Goal: Navigation & Orientation: Find specific page/section

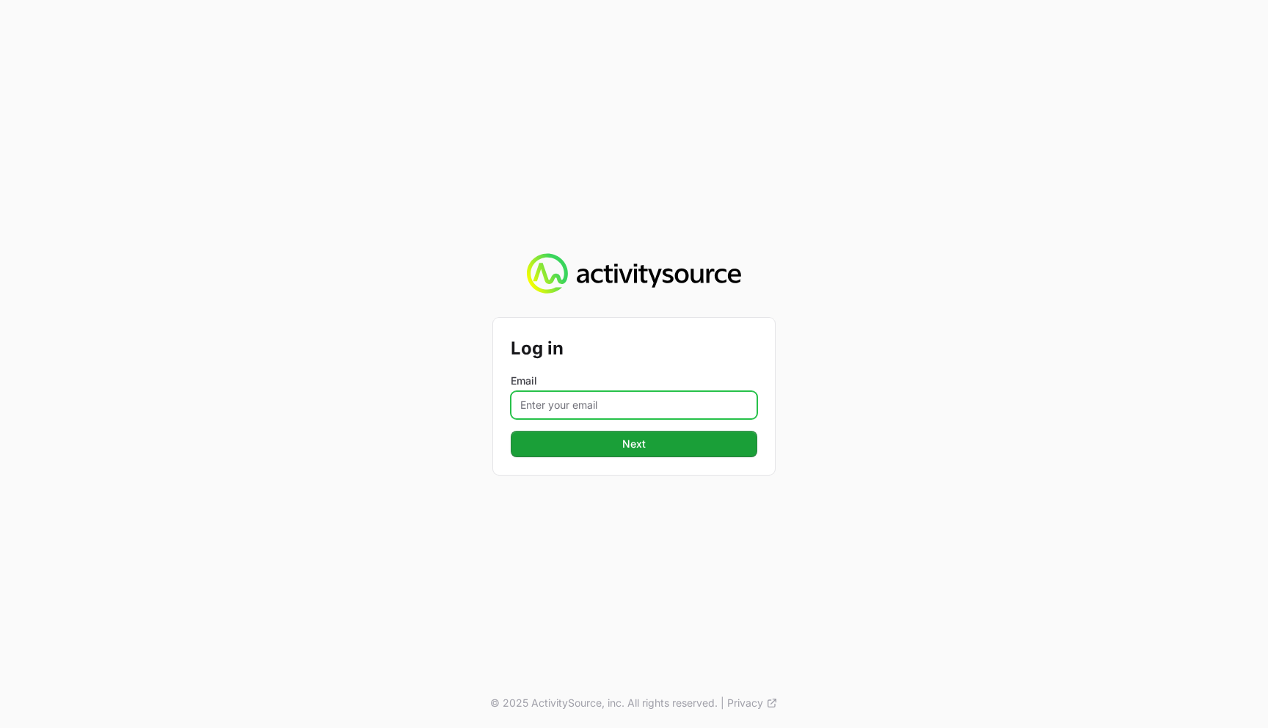
click at [604, 391] on input "Email" at bounding box center [634, 405] width 247 height 28
type input "timothy@landersystems.com"
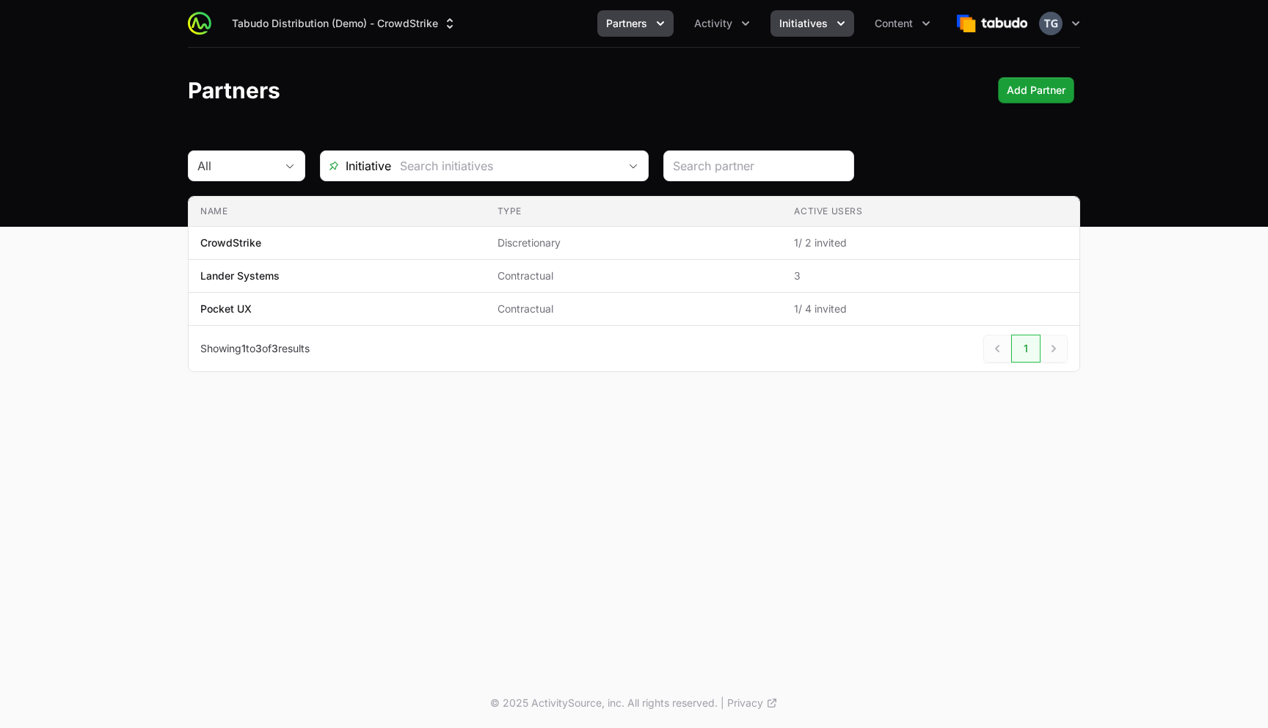
click at [808, 31] on button "Initiatives" at bounding box center [812, 23] width 84 height 26
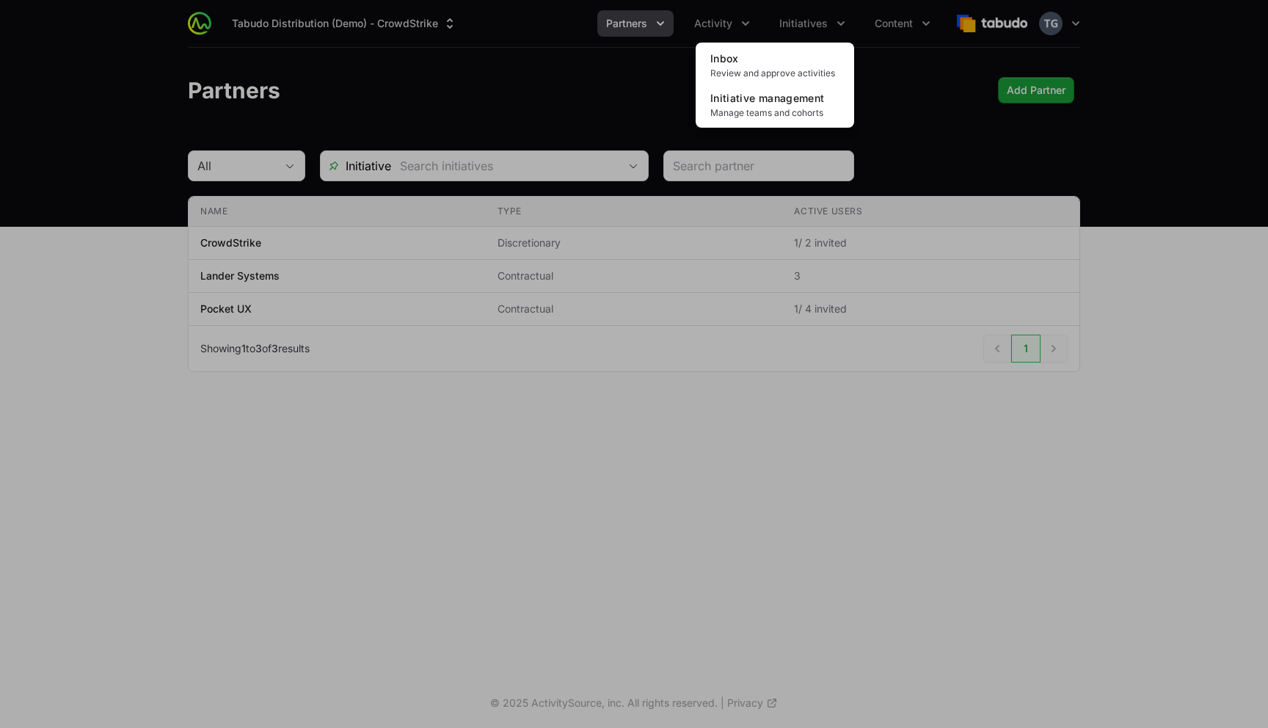
click at [594, 95] on div "Initiatives menu" at bounding box center [634, 364] width 1268 height 728
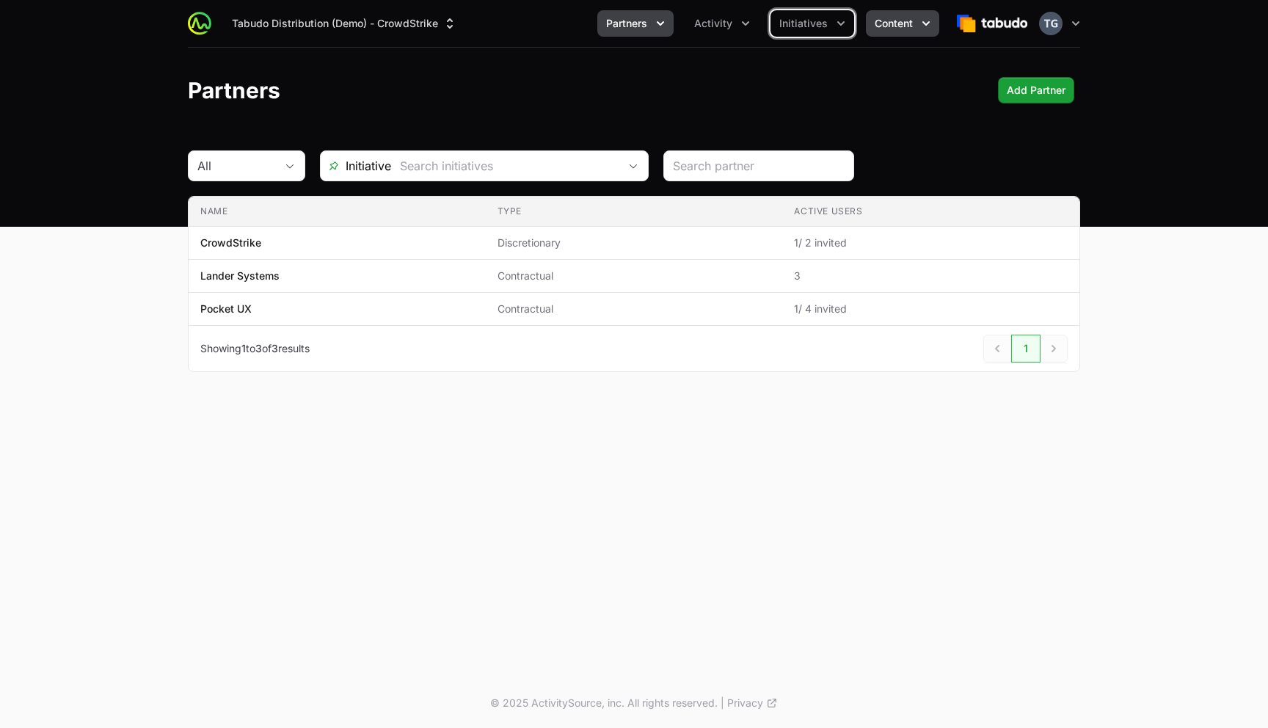
click at [902, 27] on span "Content" at bounding box center [894, 23] width 38 height 15
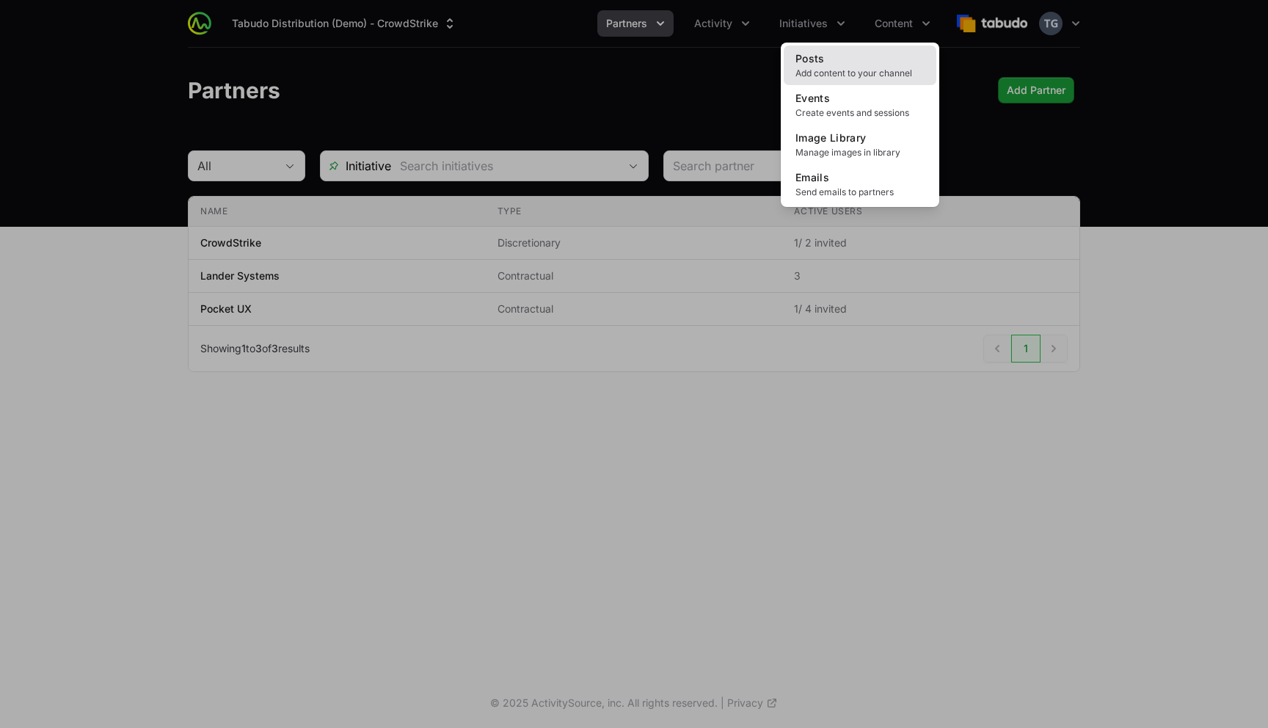
click at [889, 65] on link "Posts Add content to your channel" at bounding box center [860, 65] width 153 height 40
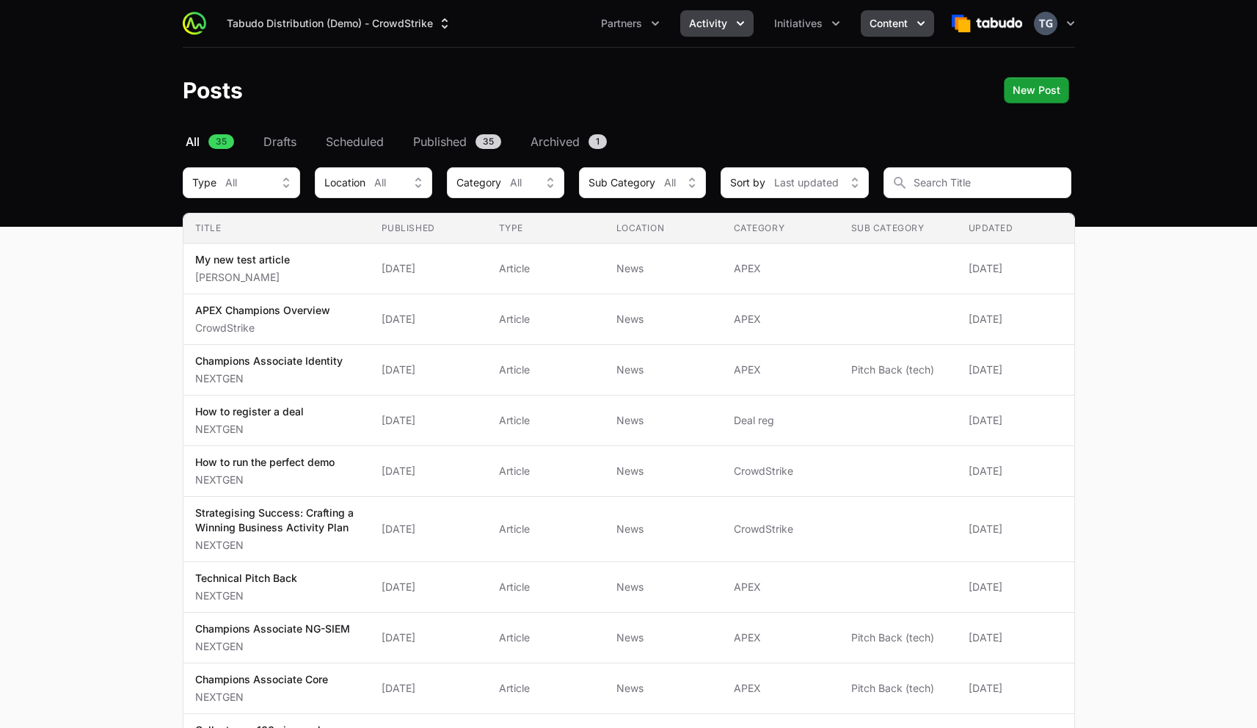
click at [710, 19] on span "Activity" at bounding box center [708, 23] width 38 height 15
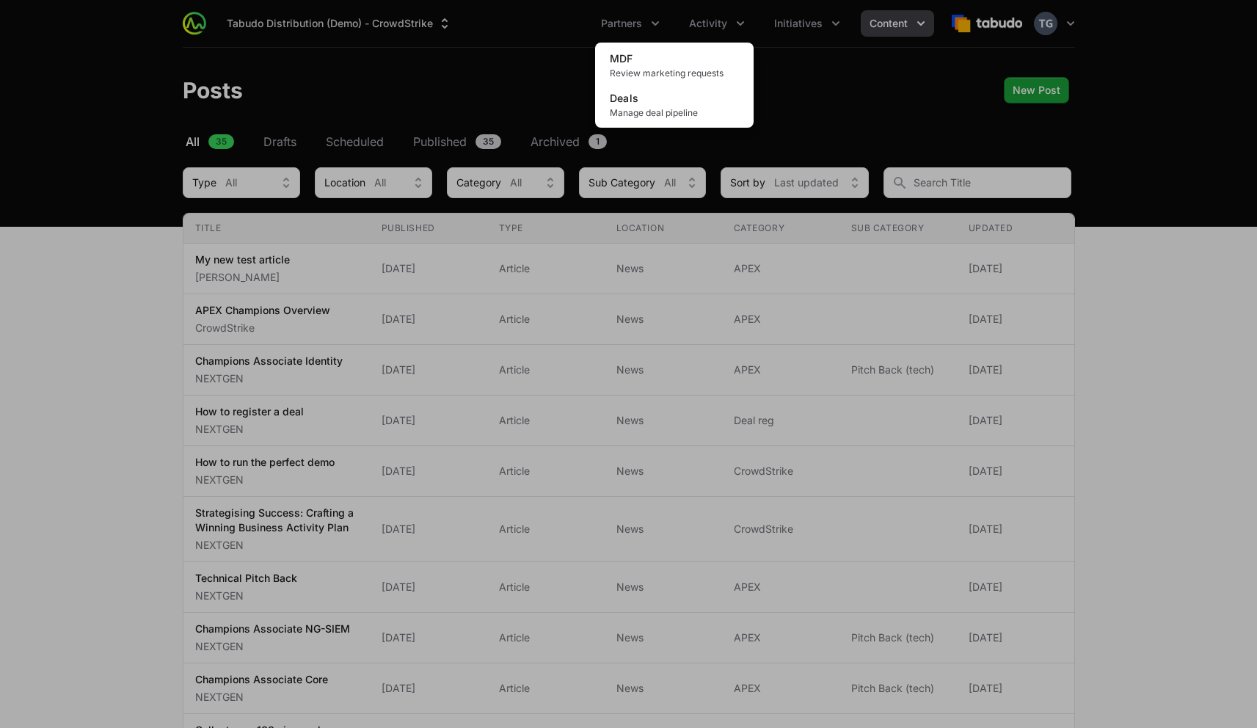
click at [714, 23] on div "Activity menu" at bounding box center [628, 364] width 1257 height 728
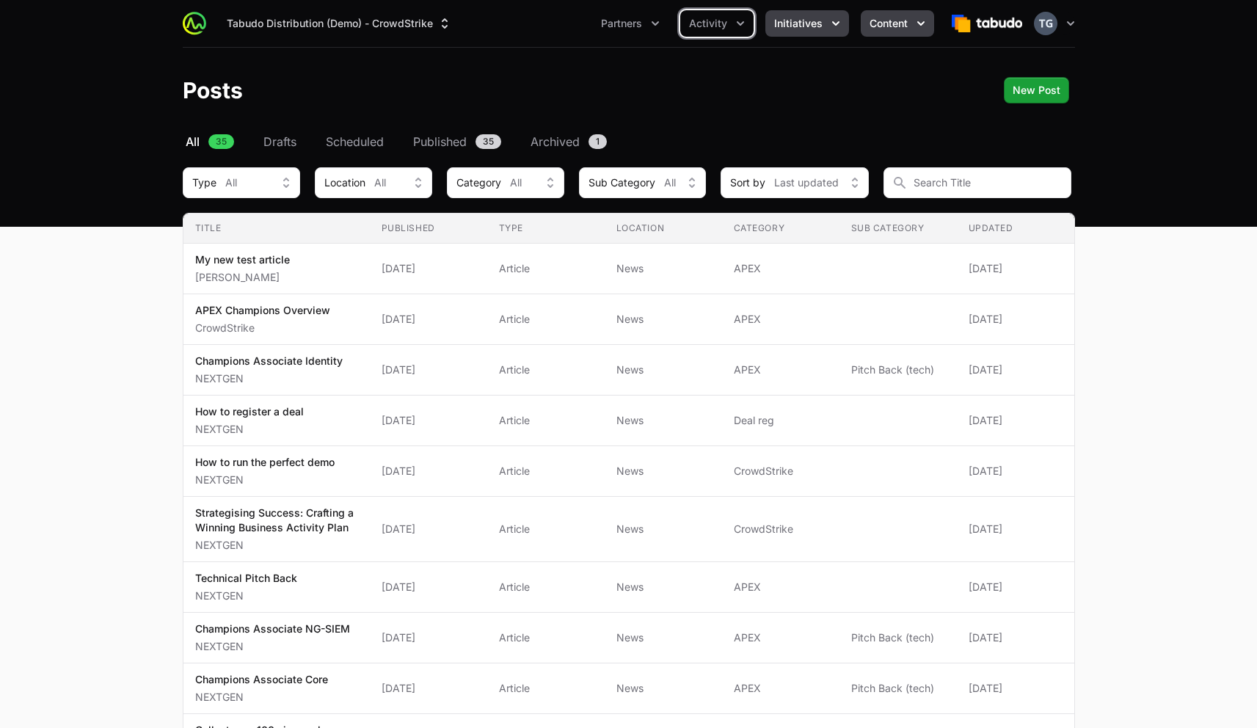
click at [819, 35] on button "Initiatives" at bounding box center [807, 23] width 84 height 26
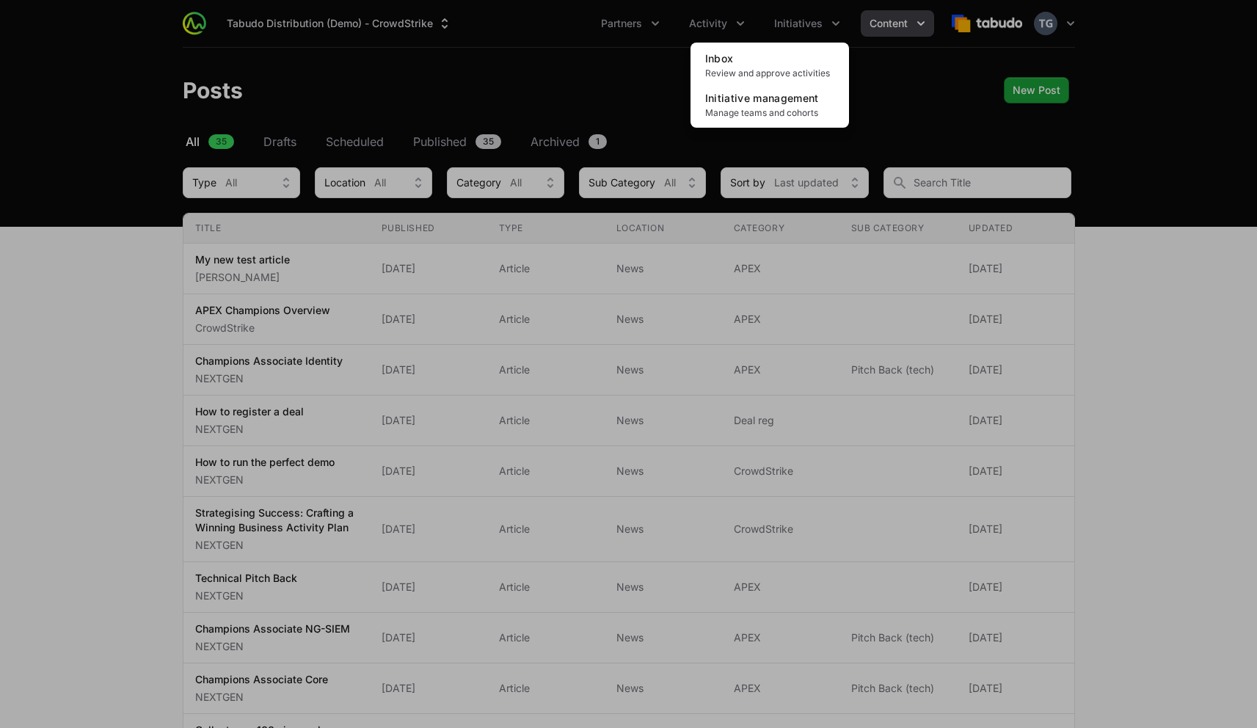
click at [726, 27] on div "Initiatives menu" at bounding box center [628, 364] width 1257 height 728
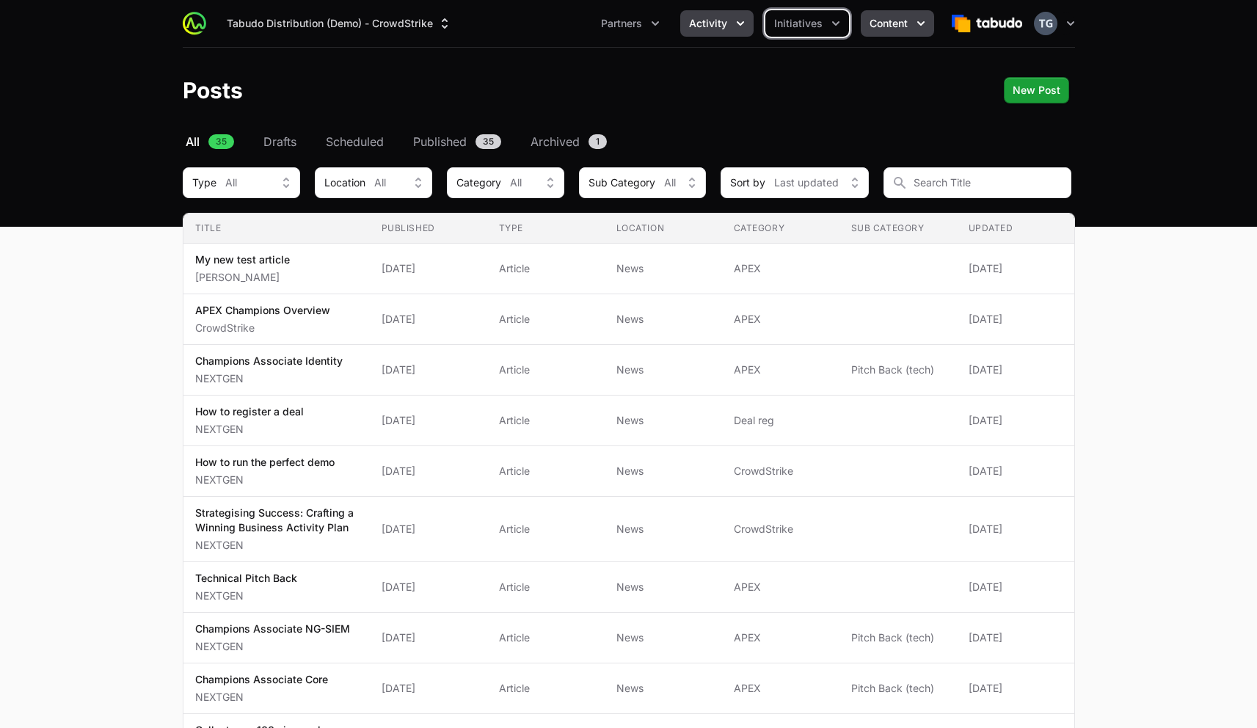
click at [720, 27] on span "Activity" at bounding box center [708, 23] width 38 height 15
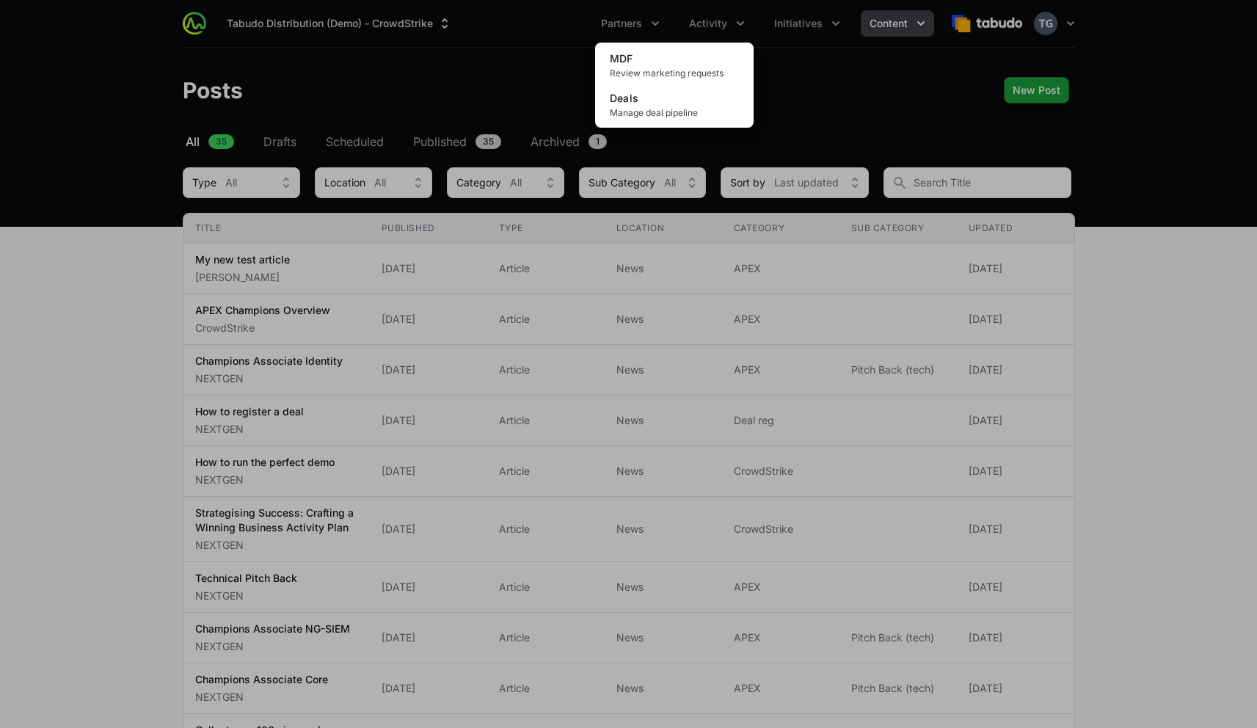
click at [537, 96] on div "Activity menu" at bounding box center [628, 364] width 1257 height 728
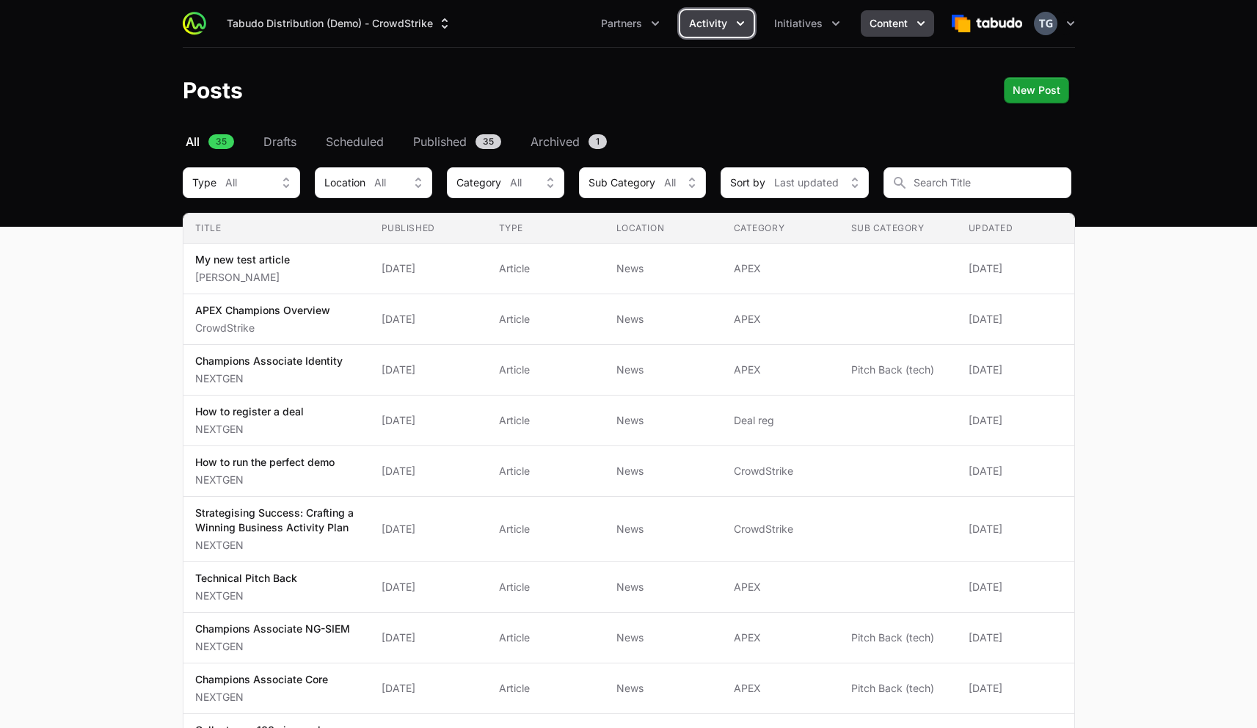
click at [721, 20] on span "Activity" at bounding box center [708, 23] width 38 height 15
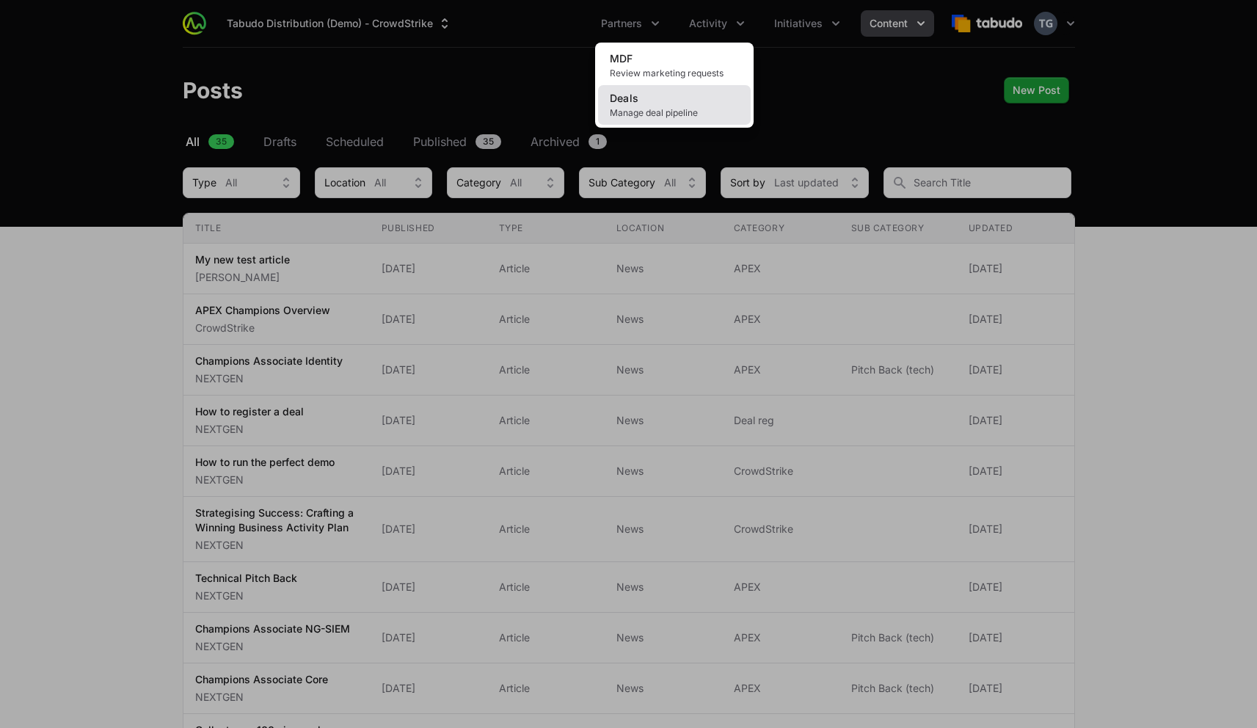
click at [692, 111] on span "Manage deal pipeline" at bounding box center [674, 113] width 129 height 12
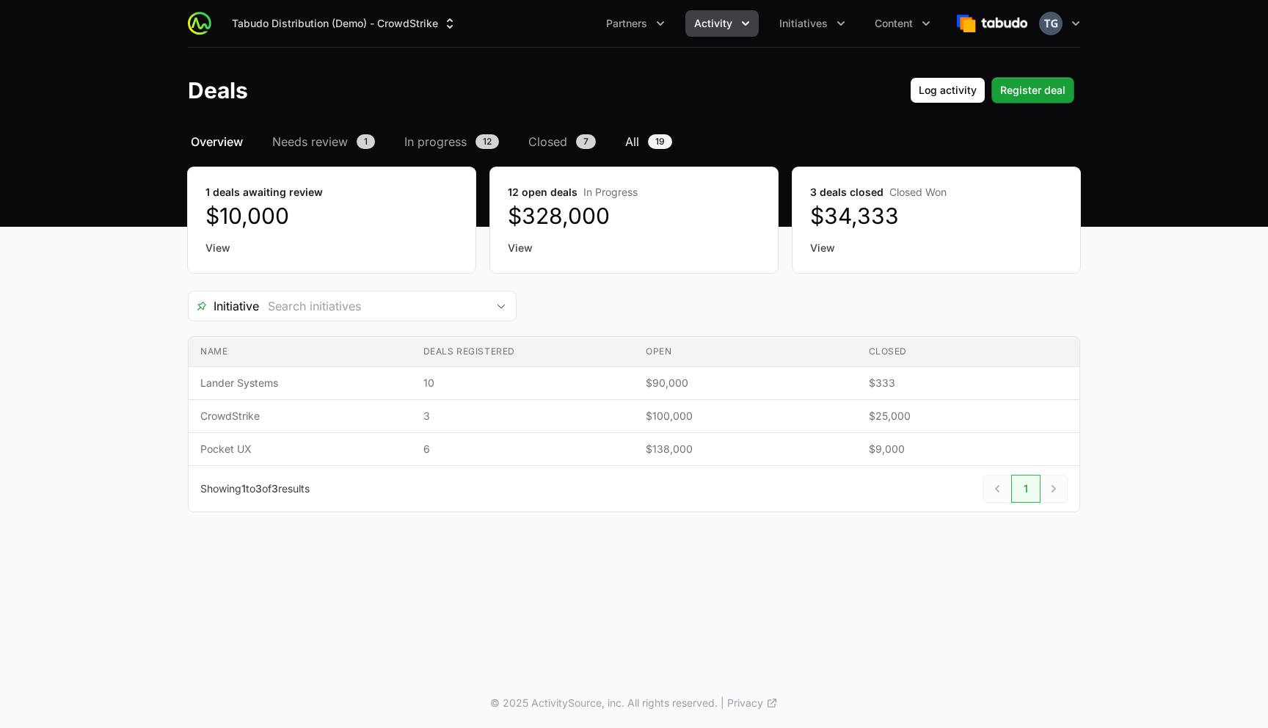
click at [634, 140] on span "All" at bounding box center [632, 142] width 14 height 18
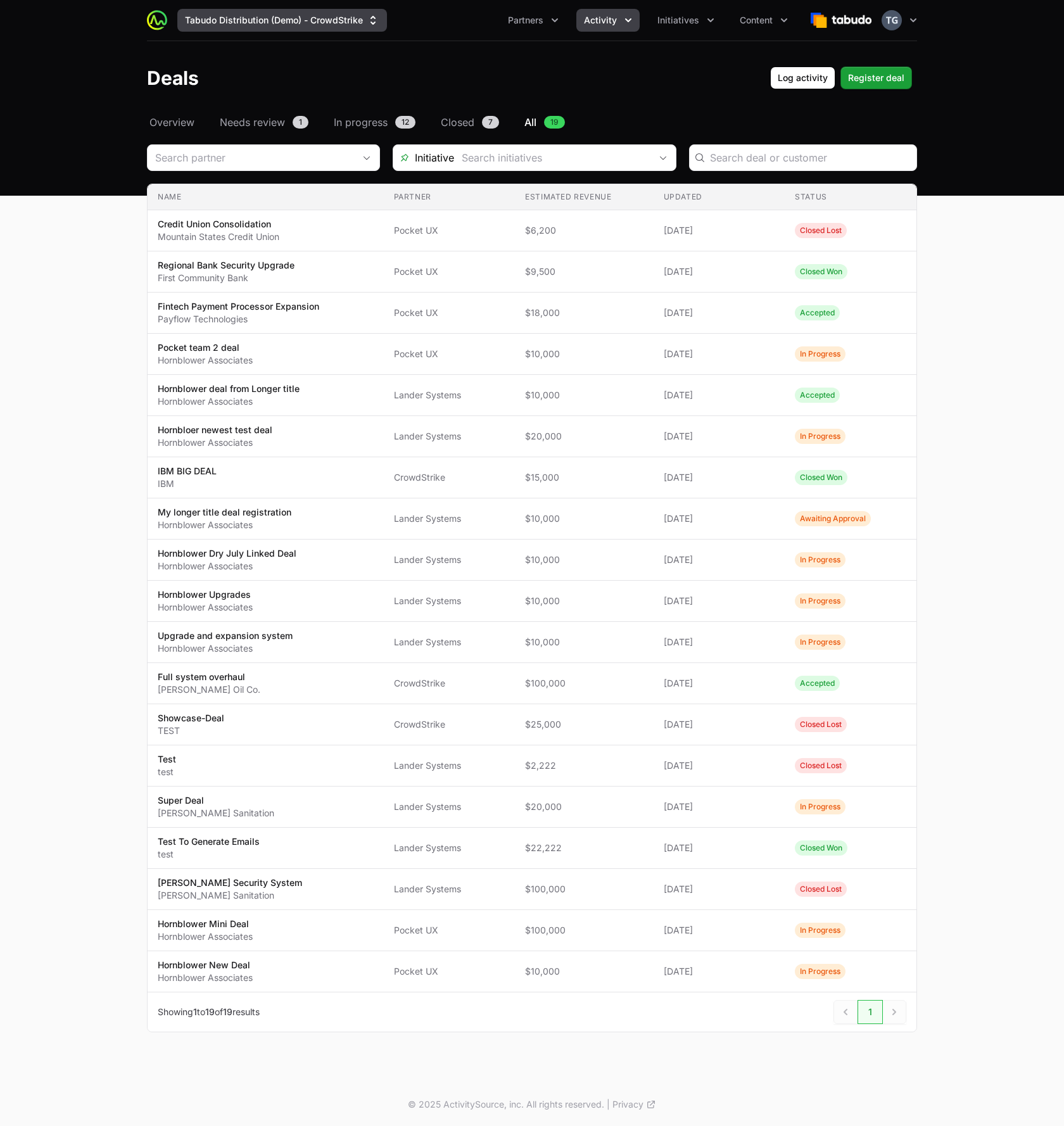
click at [302, 12] on button "Tabudo Distribution (Demo) - CrowdStrike" at bounding box center [281, 20] width 210 height 22
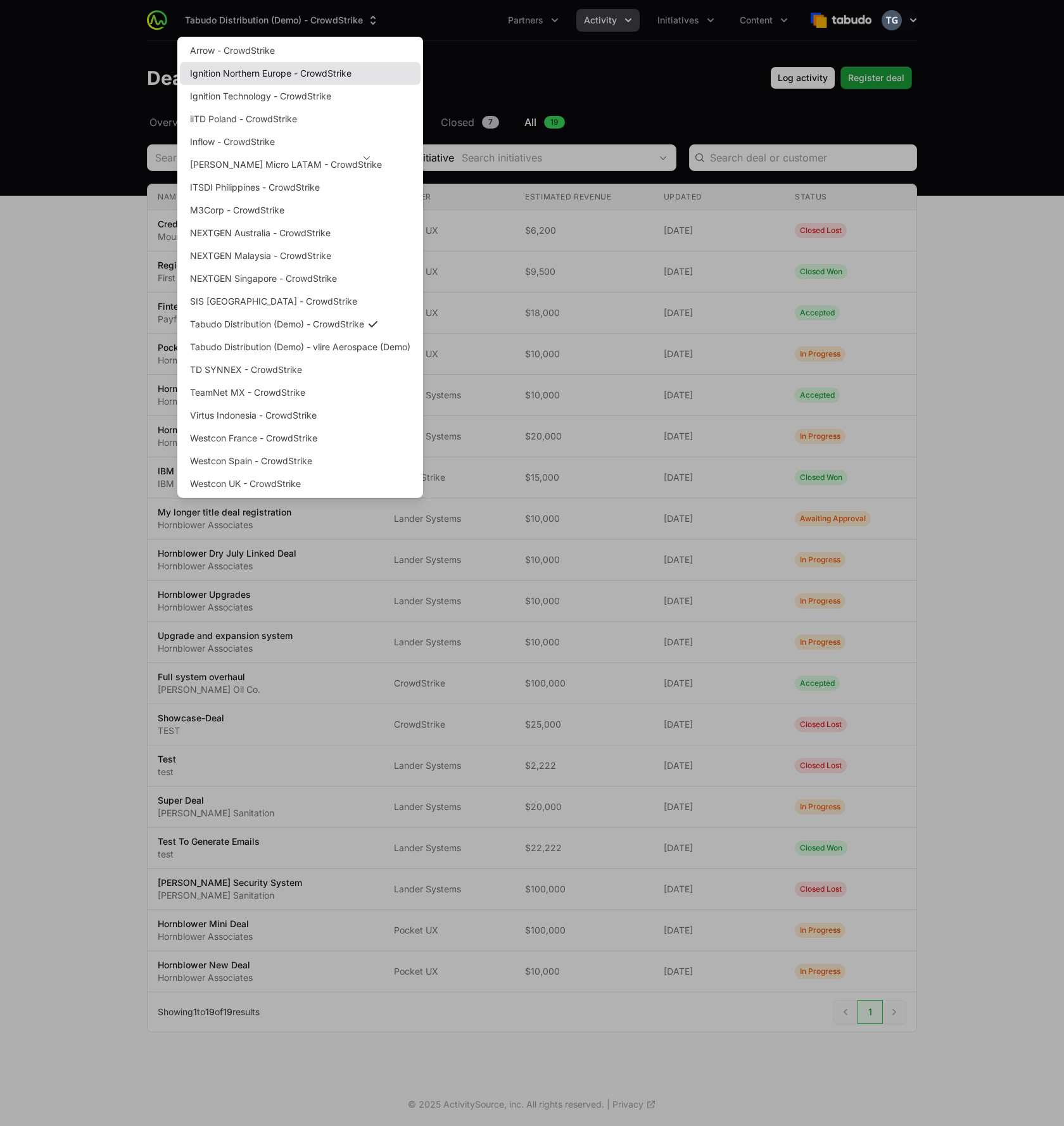
click at [284, 76] on link "Ignition Northern Europe - CrowdStrike" at bounding box center [299, 73] width 241 height 22
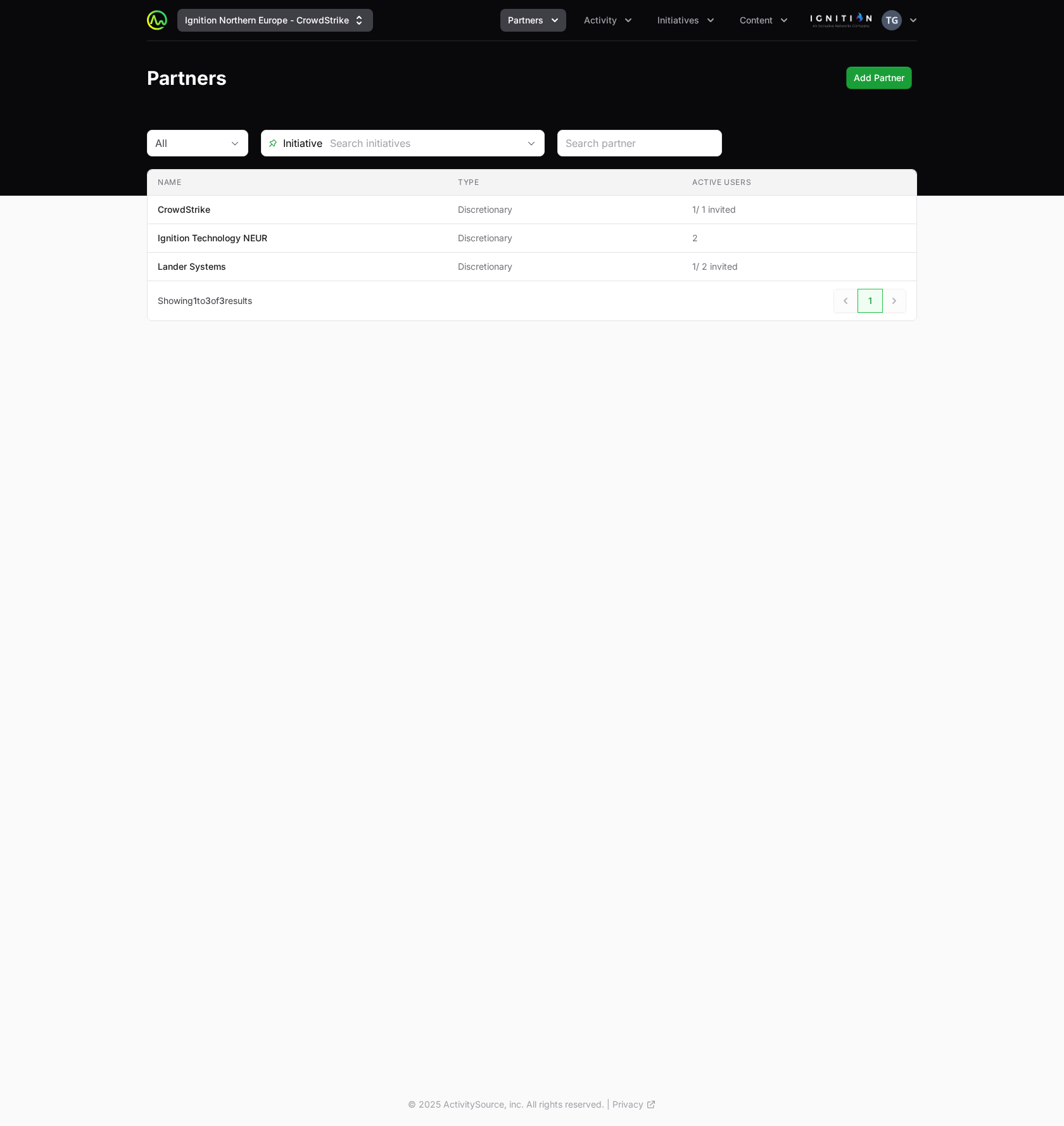
click at [275, 18] on button "Ignition Northern Europe - CrowdStrike" at bounding box center [274, 20] width 196 height 22
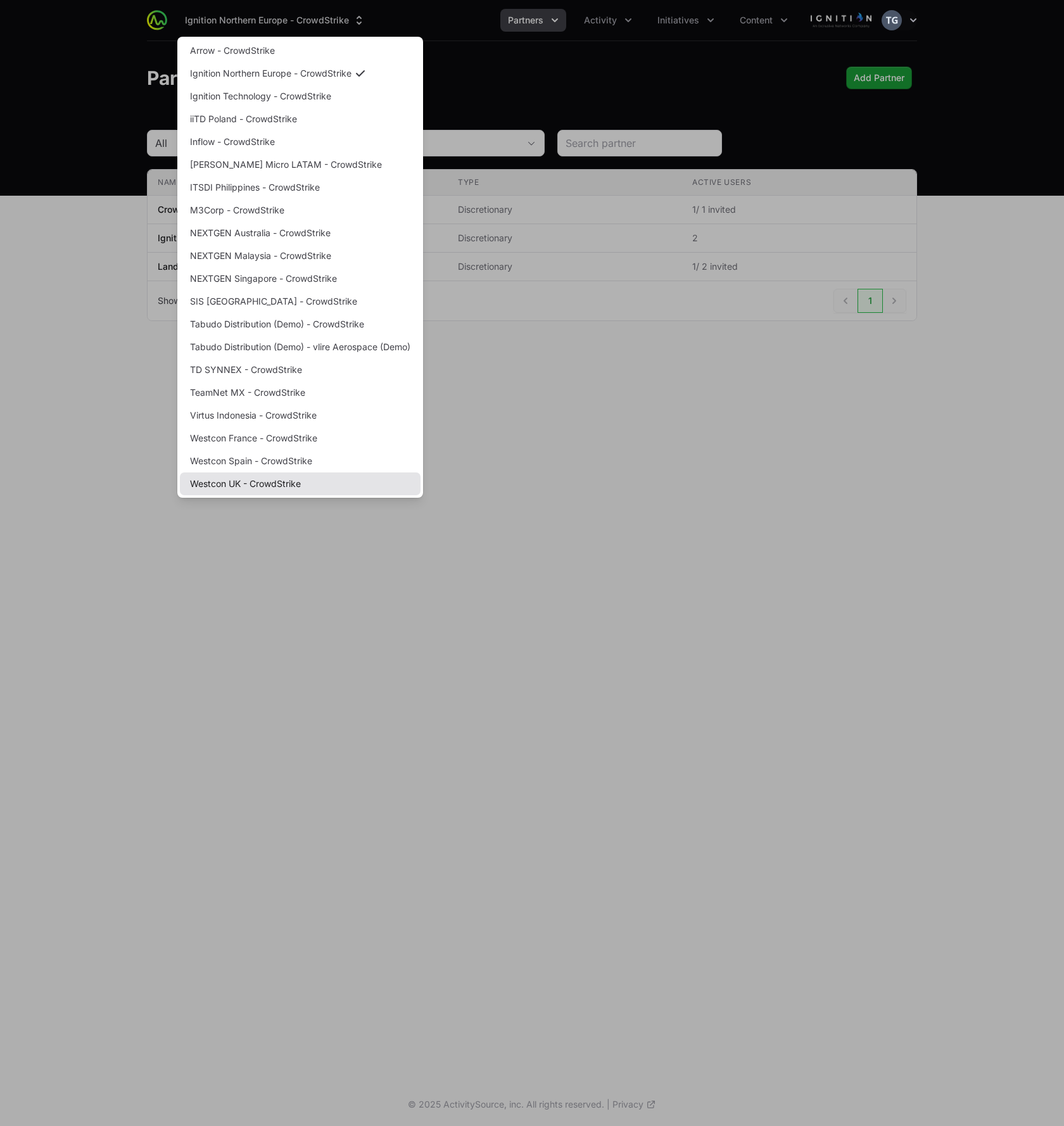
click at [288, 486] on link "Westcon UK - CrowdStrike" at bounding box center [299, 483] width 241 height 22
click at [583, 512] on div "Supplier switch menu" at bounding box center [532, 563] width 1064 height 1126
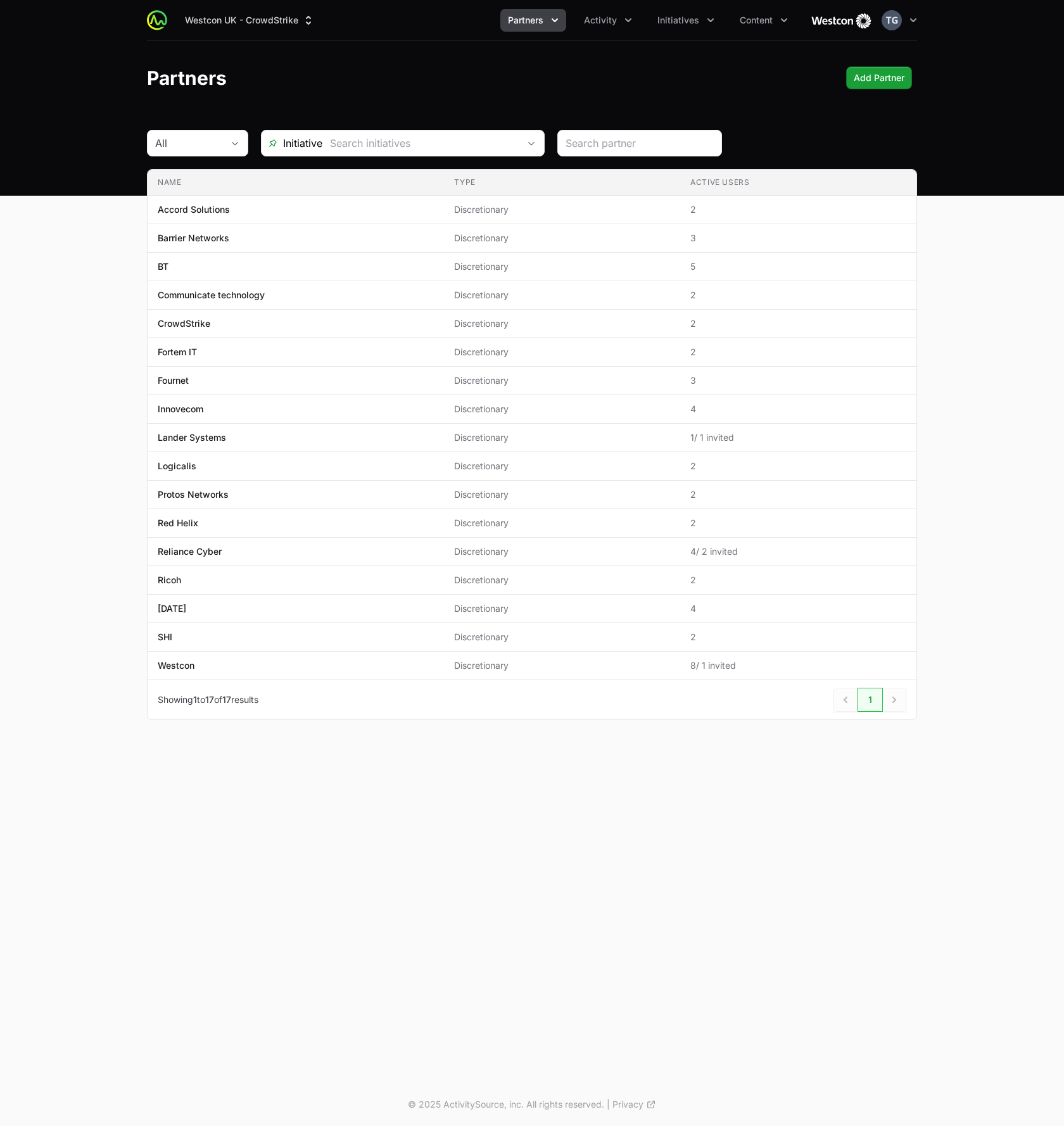
drag, startPoint x: 839, startPoint y: 818, endPoint x: 850, endPoint y: 815, distance: 11.4
click at [839, 627] on div "Westcon UK - CrowdStrike Partners Activity Initiatives Content Open user menu O…" at bounding box center [532, 541] width 1064 height 1083
click at [514, 16] on span "Partners" at bounding box center [525, 20] width 35 height 13
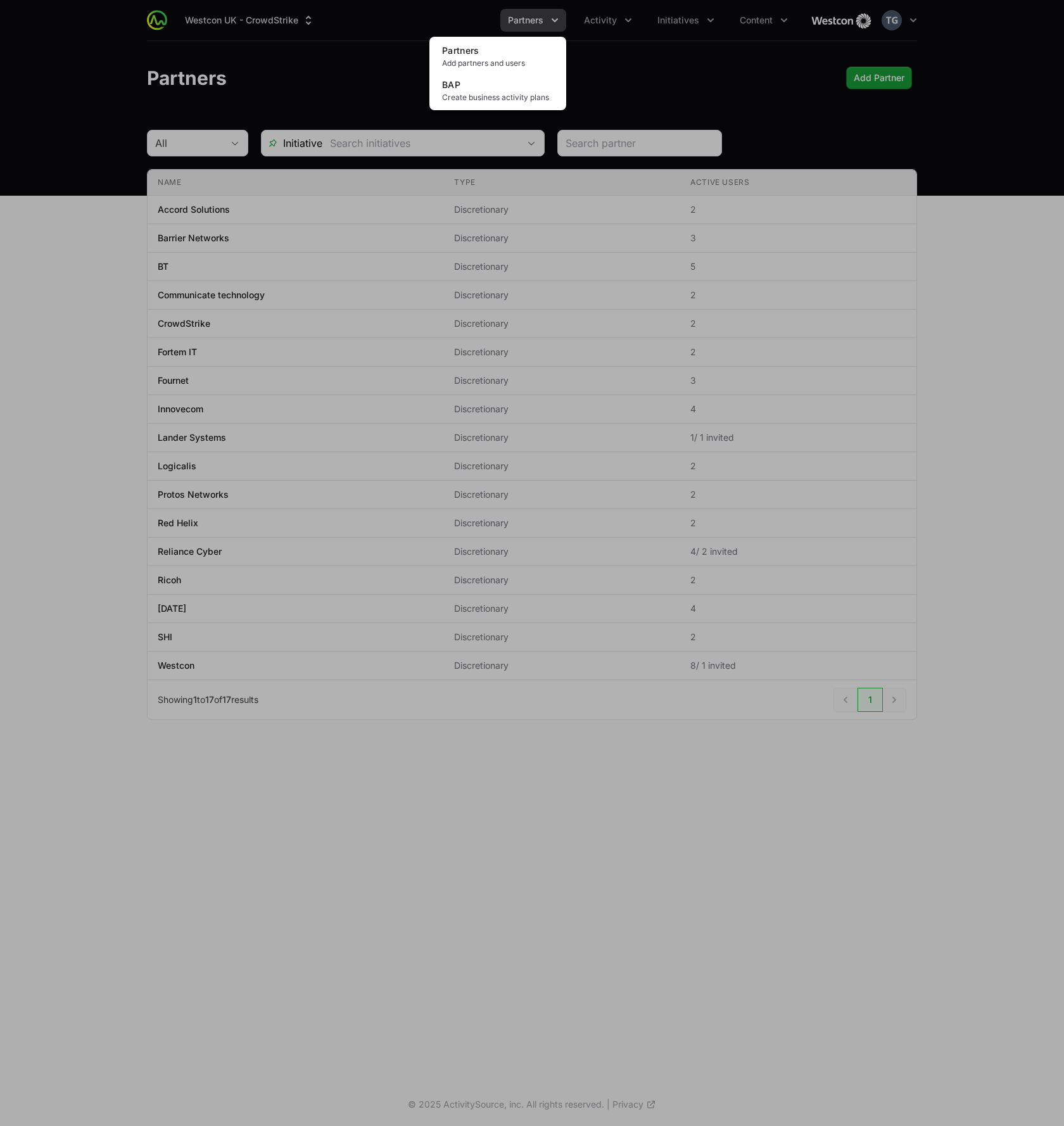
click at [431, 44] on div "Partners Add partners and users BAP Create business activity plans" at bounding box center [497, 73] width 136 height 73
click at [407, 46] on div "Partners menu" at bounding box center [532, 563] width 1064 height 1126
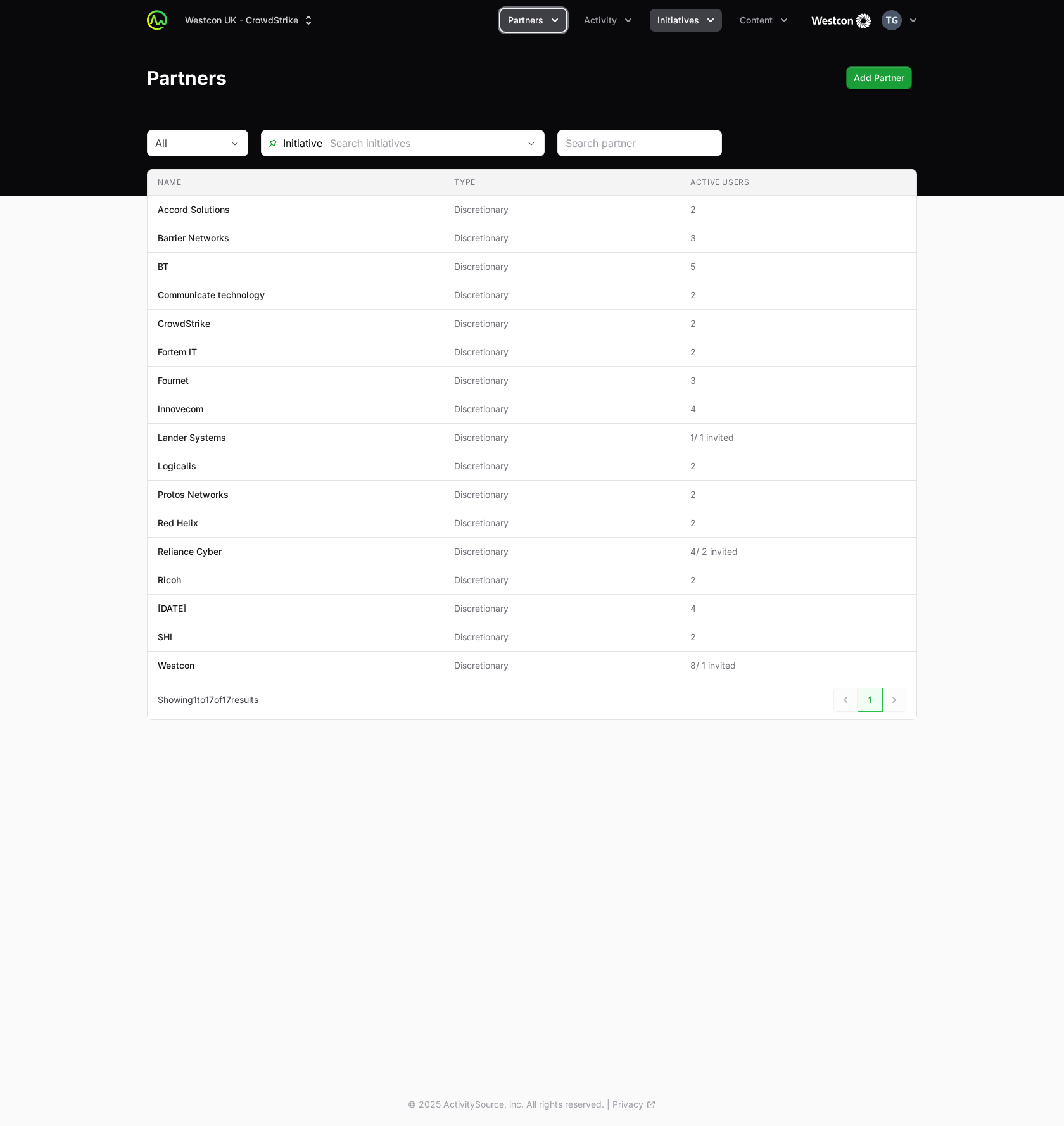
click at [674, 25] on span "Initiatives" at bounding box center [678, 20] width 41 height 13
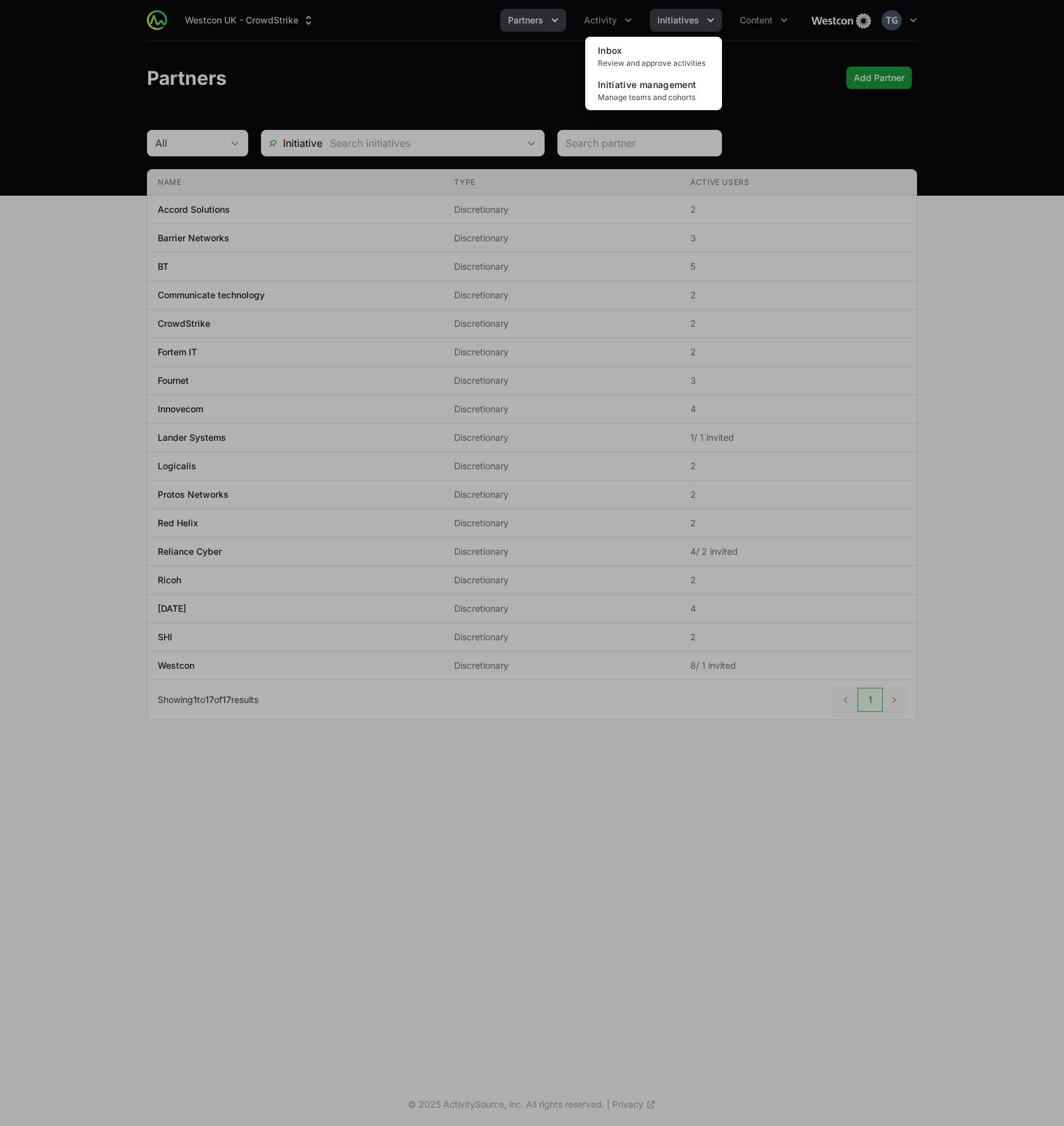
click at [679, 24] on div "Initiatives menu" at bounding box center [532, 563] width 1064 height 1126
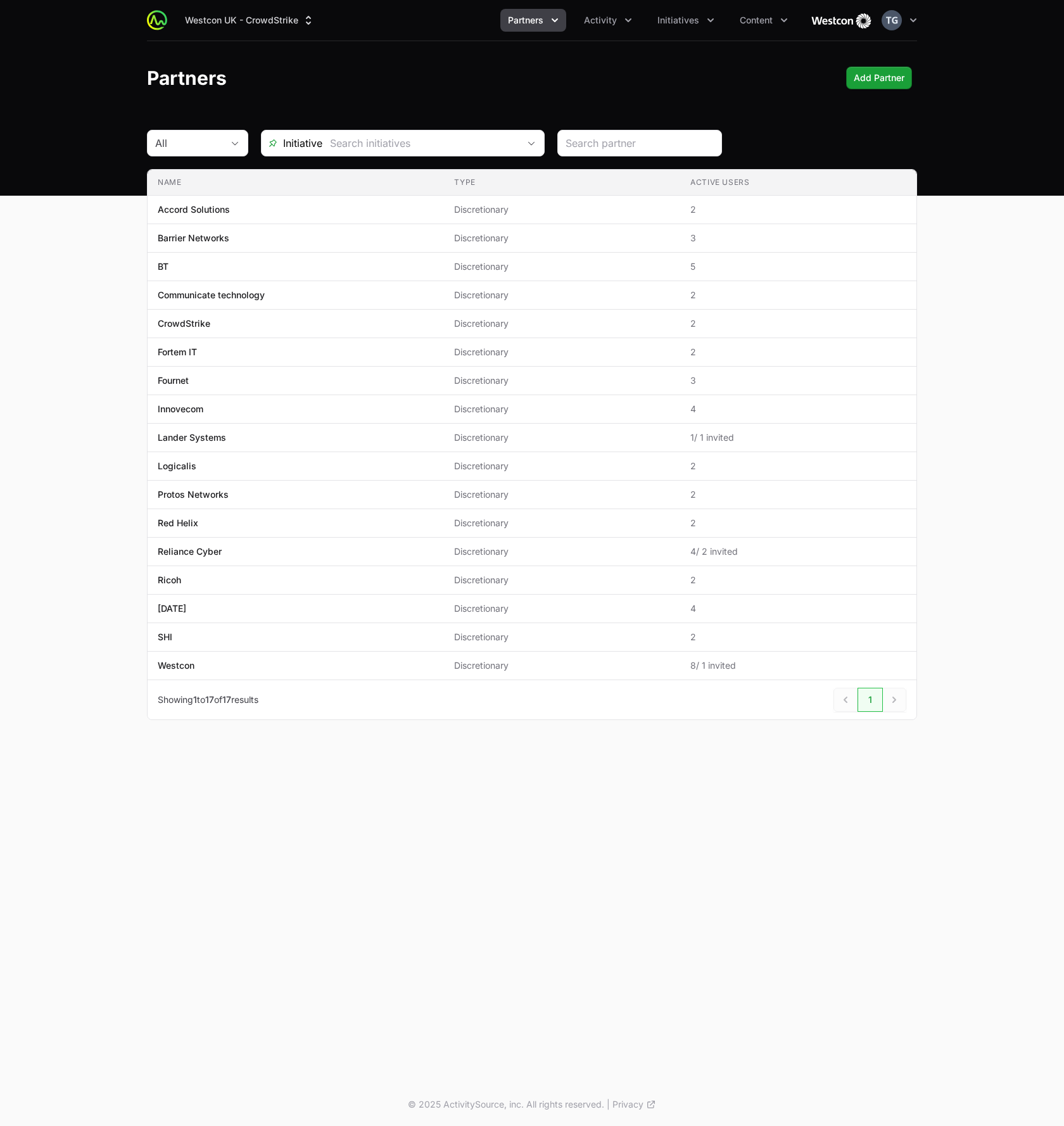
click at [844, 110] on header "Partners Add Partner Add Partner" at bounding box center [532, 78] width 1064 height 73
